Goal: Task Accomplishment & Management: Use online tool/utility

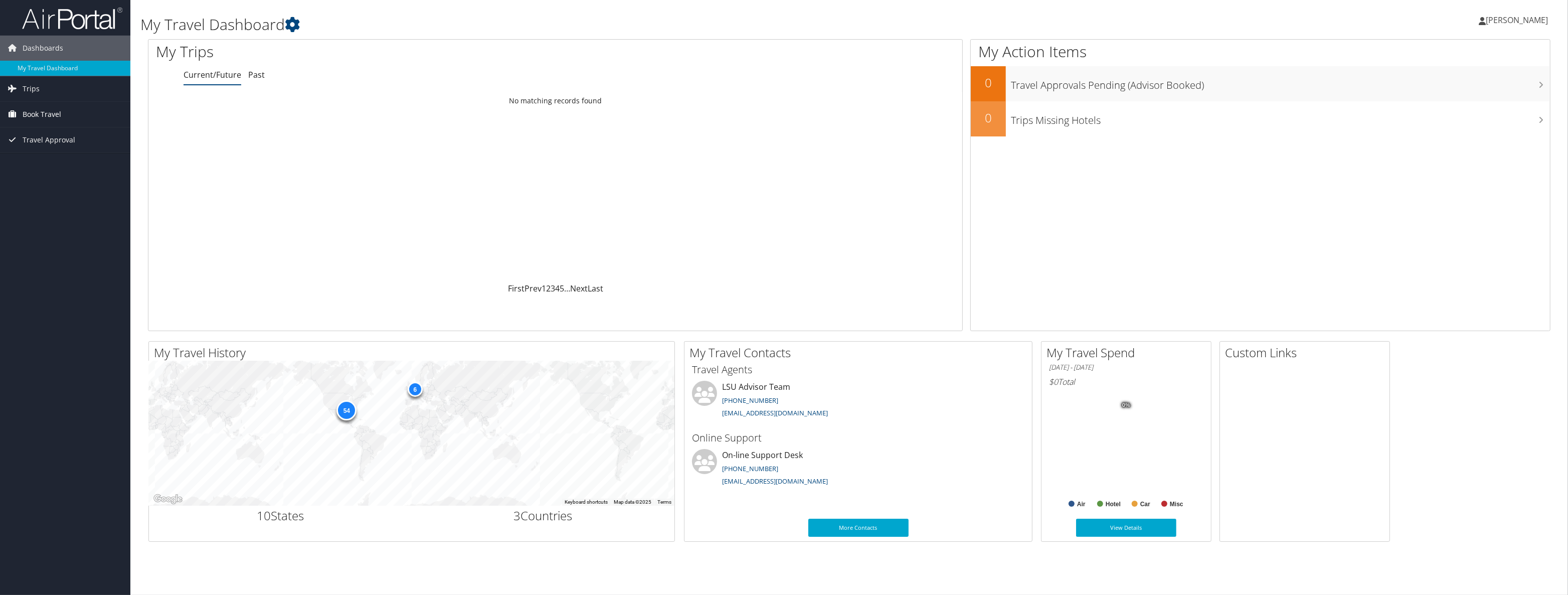
click at [34, 113] on span "Book Travel" at bounding box center [41, 114] width 38 height 25
click at [38, 135] on link "Approval Request (Beta)" at bounding box center [65, 134] width 130 height 15
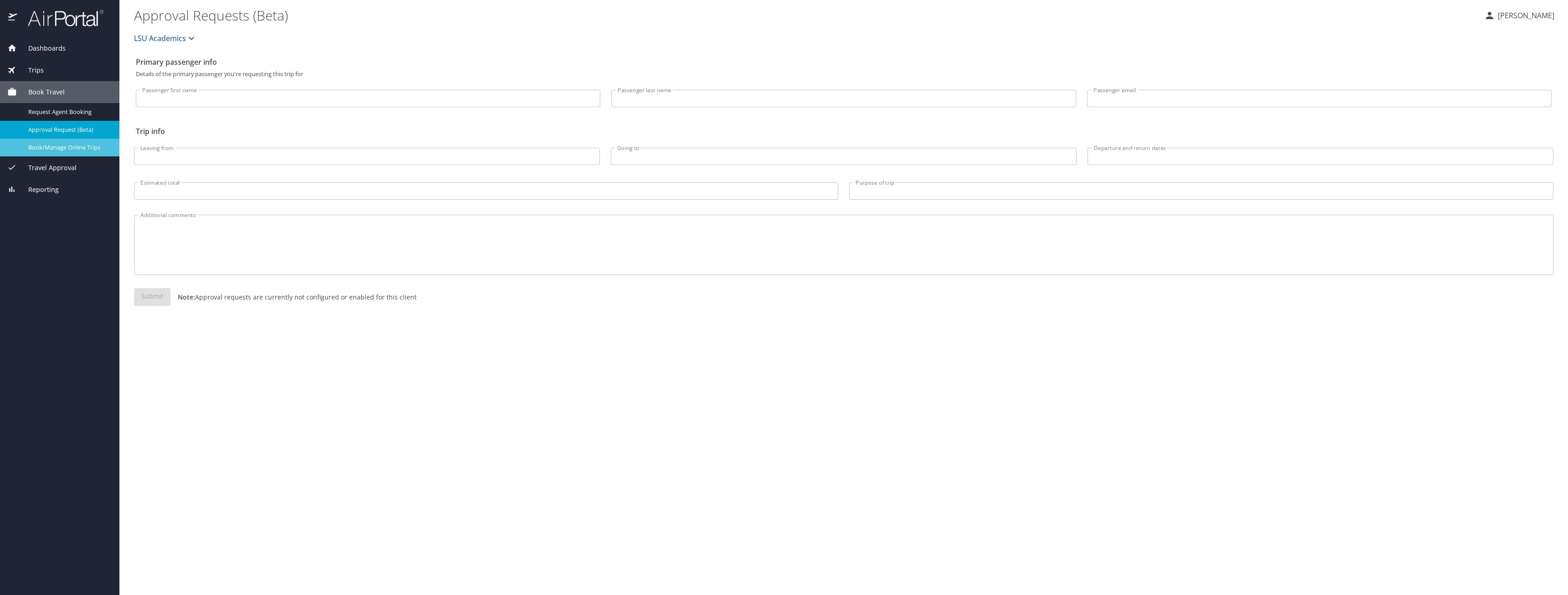
click at [63, 153] on div "Book/Manage Online Trips" at bounding box center [60, 148] width 105 height 11
